Goal: Task Accomplishment & Management: Use online tool/utility

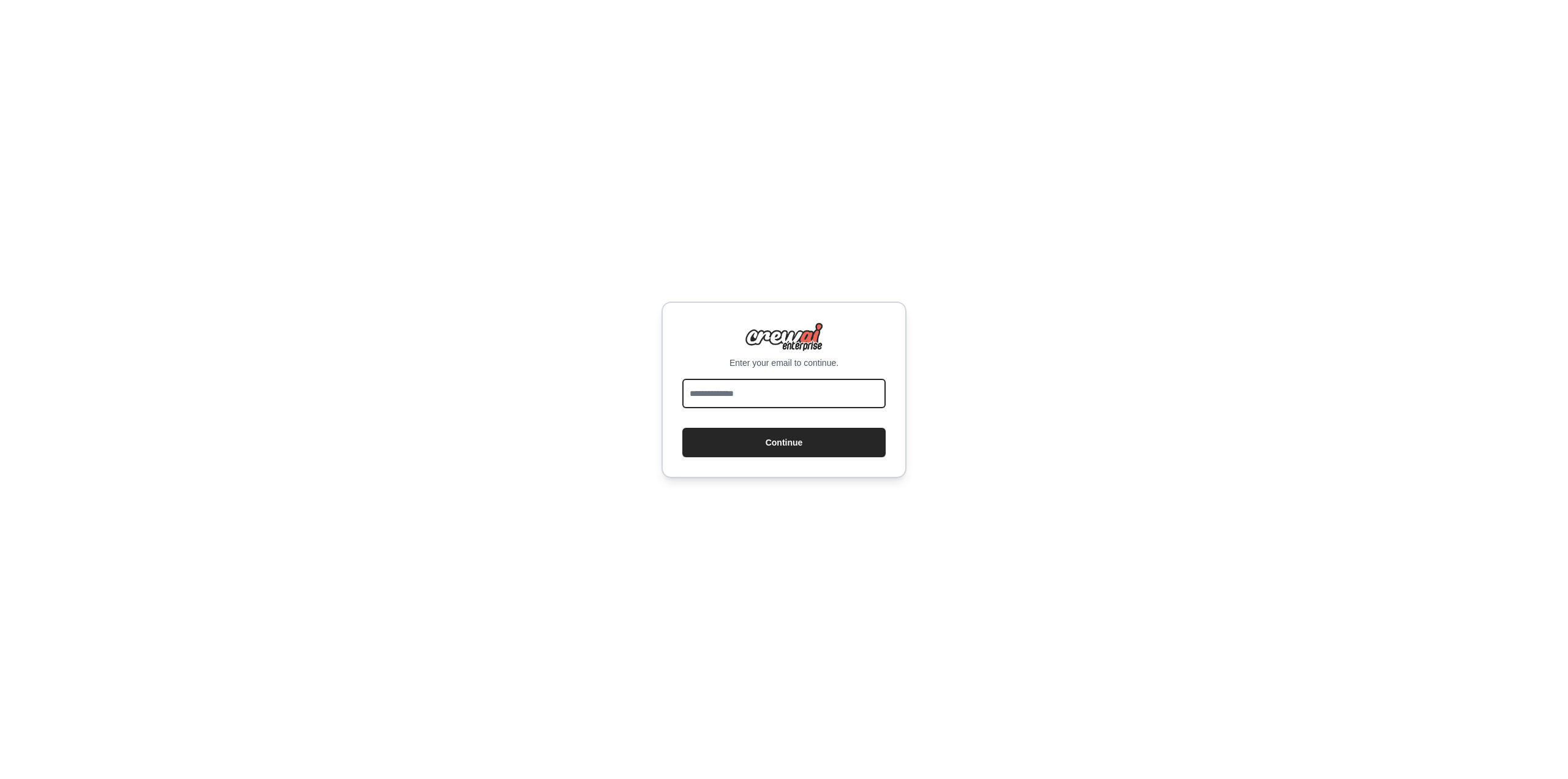
click at [764, 383] on input "email" at bounding box center [783, 393] width 203 height 29
click at [1040, 279] on div "Enter your email to continue. Continue" at bounding box center [784, 389] width 1568 height 779
click at [759, 399] on input "email" at bounding box center [783, 393] width 203 height 29
type input "**********"
click at [760, 431] on button "Continue" at bounding box center [783, 442] width 203 height 29
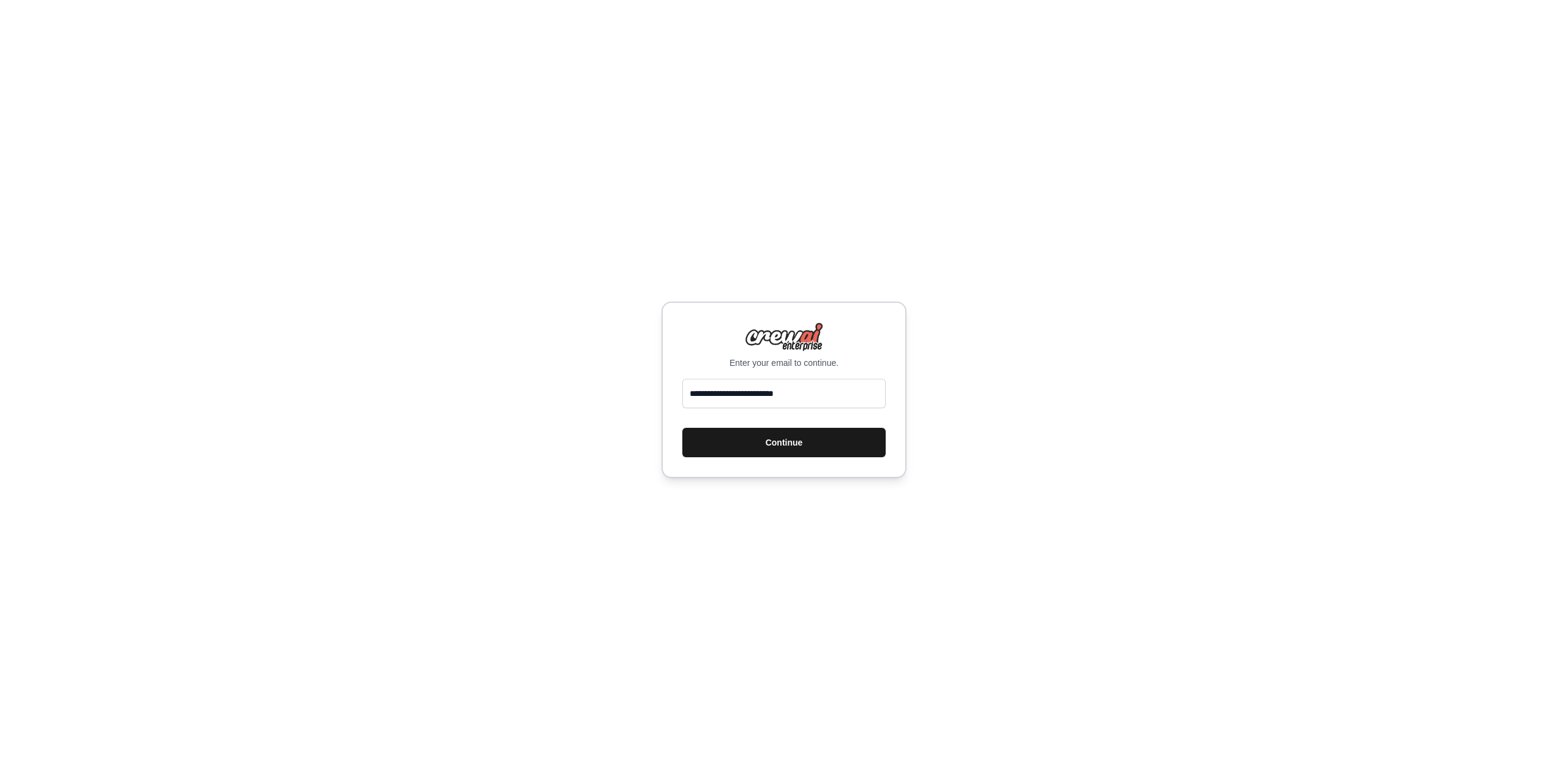
click at [779, 447] on button "Continue" at bounding box center [783, 442] width 203 height 29
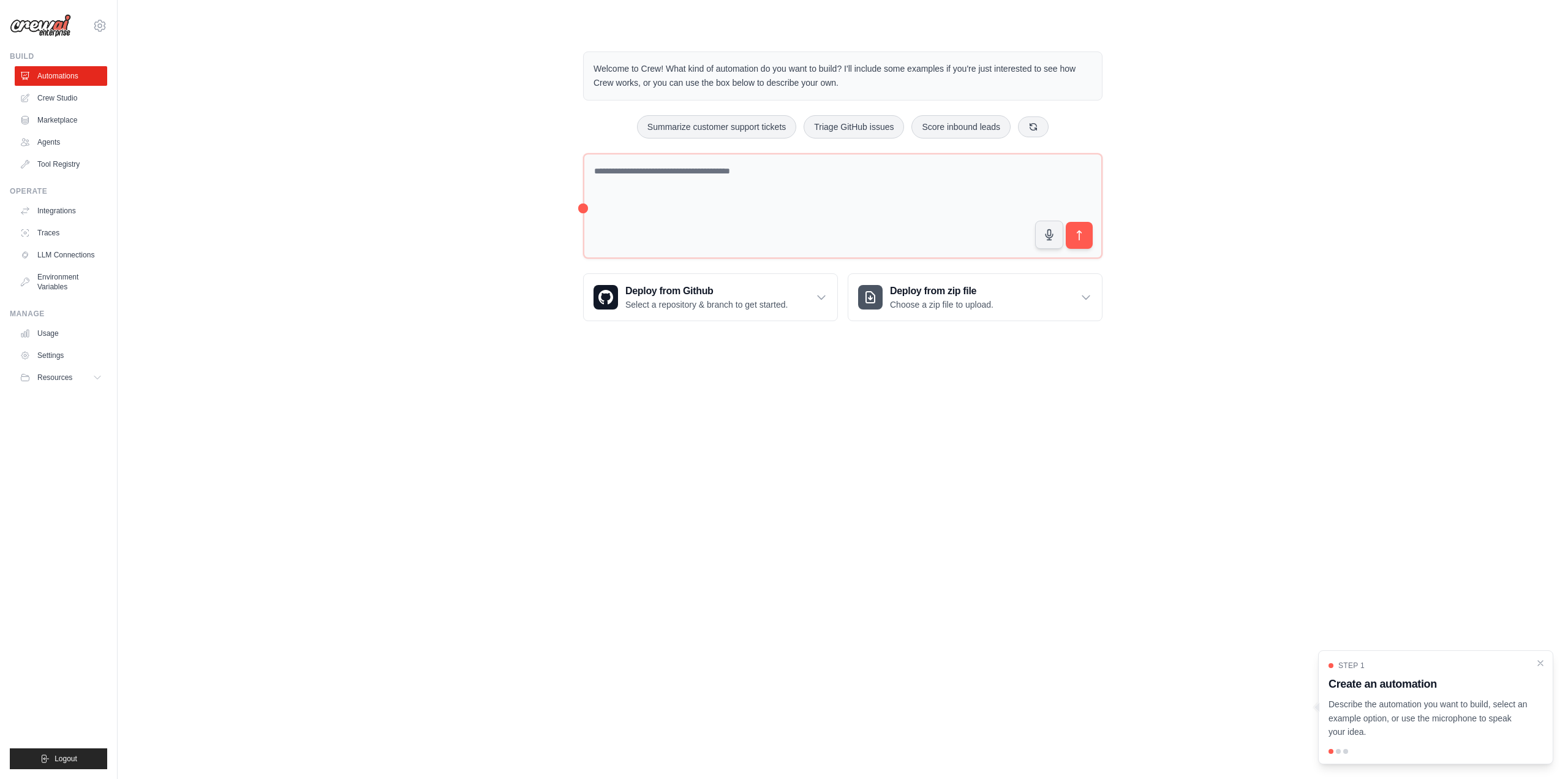
click at [1258, 315] on div "Welcome to Crew! What kind of automation do you want to build? I'll include som…" at bounding box center [842, 186] width 1411 height 309
click at [51, 96] on link "Crew Studio" at bounding box center [62, 98] width 92 height 20
